Goal: Find specific page/section: Find specific page/section

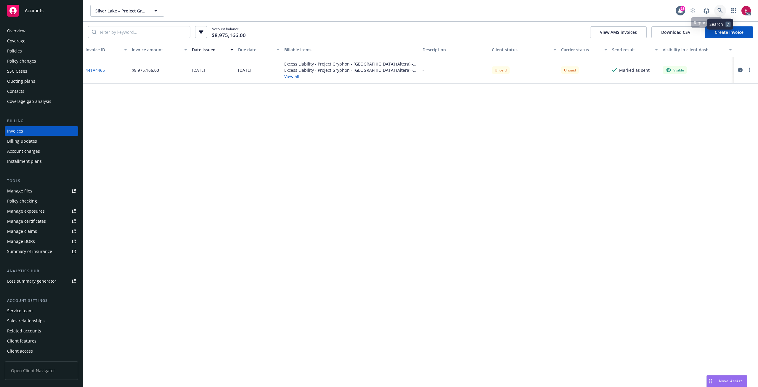
click at [724, 16] on link at bounding box center [721, 11] width 12 height 12
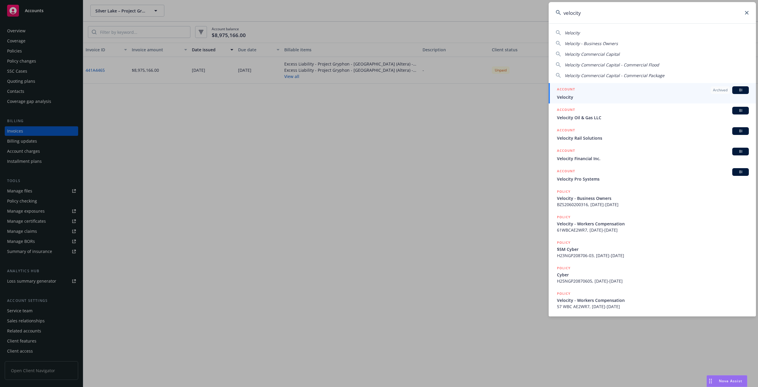
click at [601, 14] on input "velocity" at bounding box center [652, 12] width 207 height 21
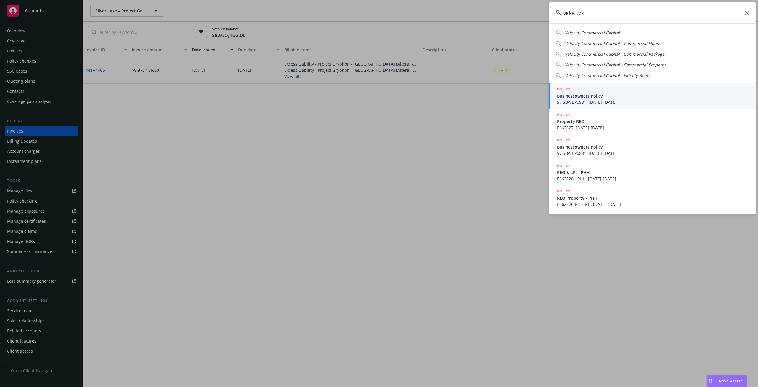
click at [604, 28] on div "Velocity Commercial Capital Velocity Commercial Capital - Commercial Flood Velo…" at bounding box center [652, 52] width 207 height 51
click at [603, 34] on span "Velocity Commercial Capital" at bounding box center [592, 33] width 55 height 6
type input "Velocity Commercial Capital"
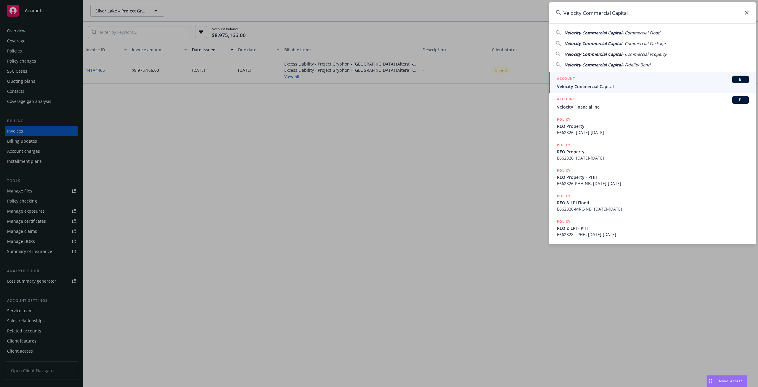
click at [590, 82] on div "ACCOUNT BI" at bounding box center [653, 80] width 192 height 8
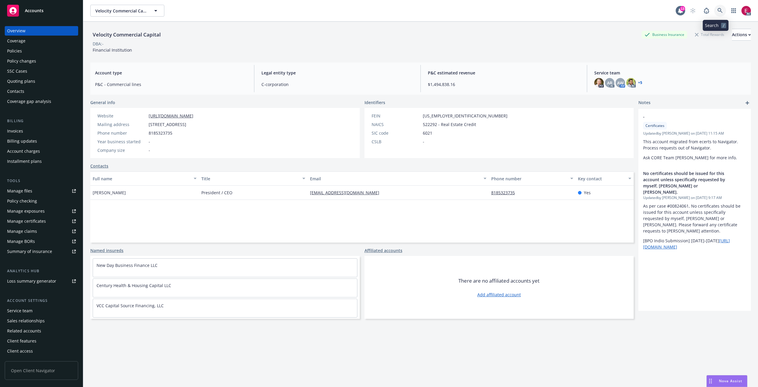
click at [716, 14] on link at bounding box center [721, 11] width 12 height 12
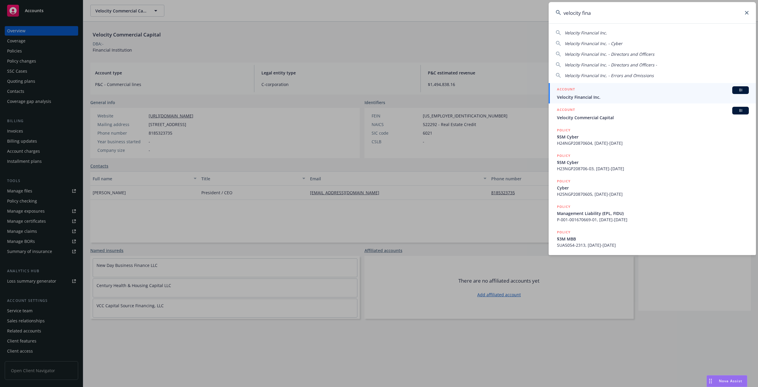
type input "velocity fina"
click at [593, 96] on span "Velocity Financial Inc." at bounding box center [653, 97] width 192 height 6
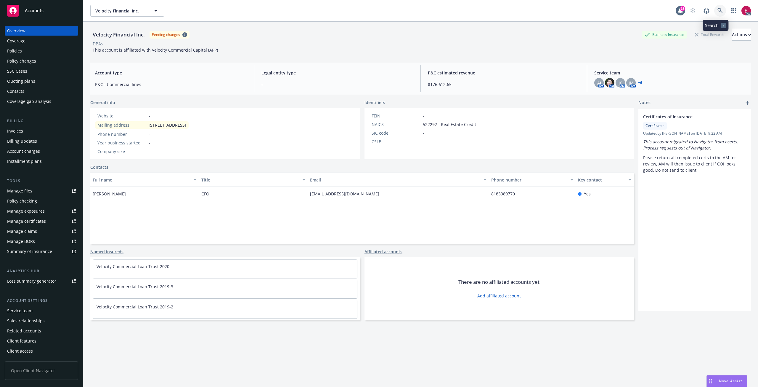
click at [718, 13] on icon at bounding box center [720, 10] width 5 height 5
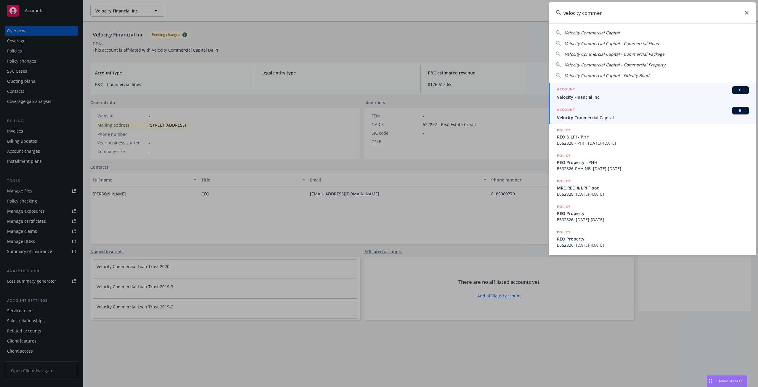
type input "velocity commer"
click at [593, 113] on div "ACCOUNT BI" at bounding box center [653, 111] width 192 height 8
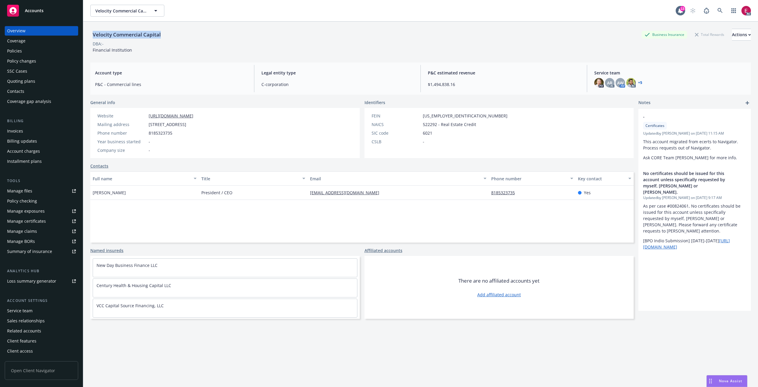
drag, startPoint x: 167, startPoint y: 33, endPoint x: 89, endPoint y: 39, distance: 78.8
click at [89, 39] on div "Velocity Commercial Capital Business Insurance Total Rewards Actions DBA: - Fin…" at bounding box center [420, 215] width 675 height 387
copy div "Velocity Commercial Capital"
